Goal: Find specific page/section: Find specific page/section

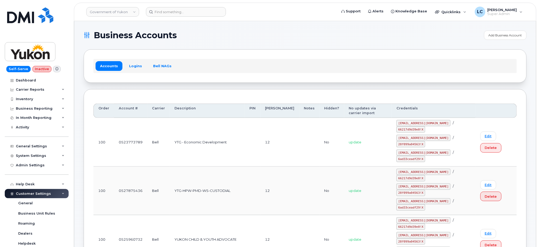
scroll to position [88, 0]
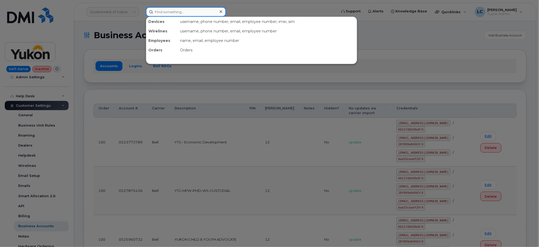
click at [188, 12] on input at bounding box center [186, 11] width 80 height 9
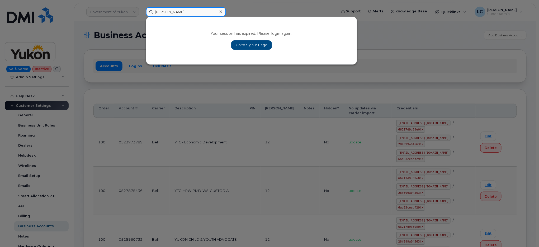
type input "HEather innes"
click at [252, 45] on link "Go to Sign In Page" at bounding box center [251, 44] width 41 height 9
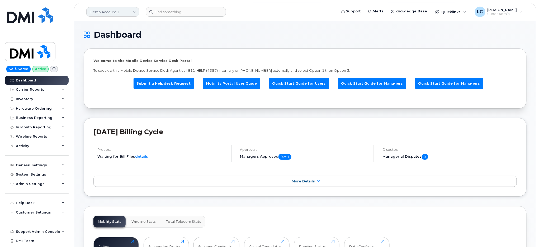
click at [128, 12] on link "Demo Account 1" at bounding box center [112, 11] width 53 height 9
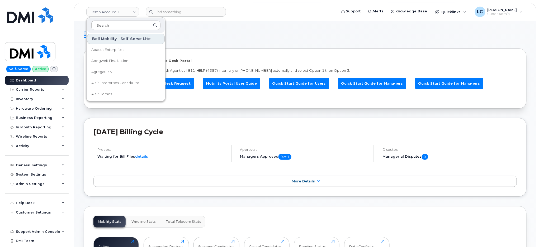
click at [121, 23] on input at bounding box center [125, 25] width 69 height 9
drag, startPoint x: 121, startPoint y: 23, endPoint x: 112, endPoint y: 39, distance: 18.9
click at [121, 23] on input at bounding box center [125, 25] width 69 height 9
type input "P"
click at [270, 36] on h1 "Dashboard" at bounding box center [304, 35] width 440 height 8
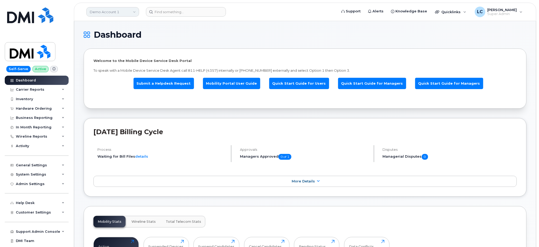
click at [118, 12] on link "Demo Account 1" at bounding box center [112, 11] width 53 height 9
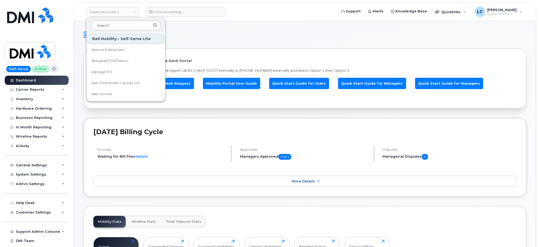
click at [119, 26] on input at bounding box center [125, 25] width 69 height 9
type input "i"
